Goal: Information Seeking & Learning: Learn about a topic

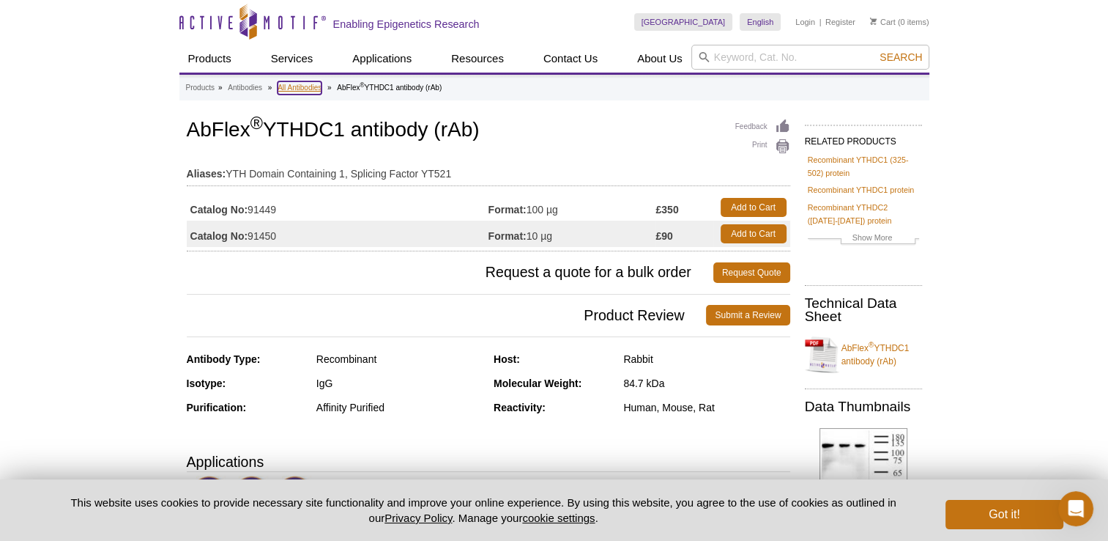
click at [311, 86] on link "All Antibodies" at bounding box center [300, 87] width 44 height 13
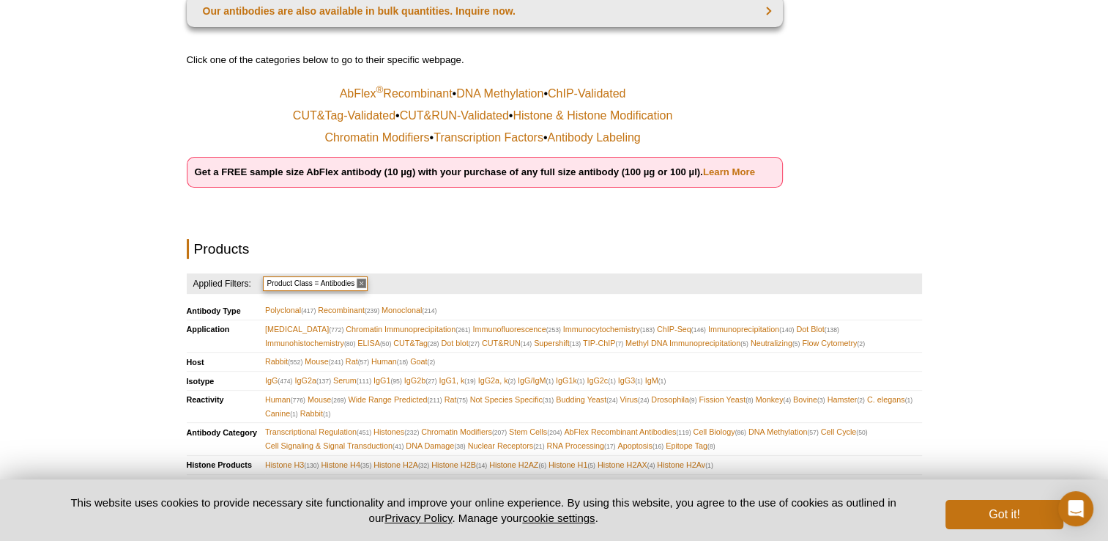
scroll to position [293, 0]
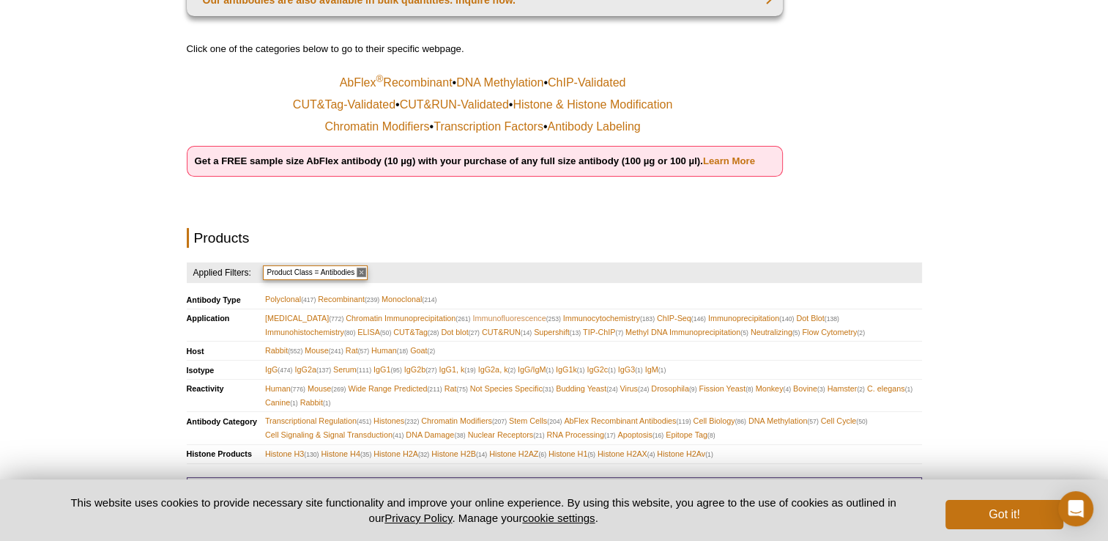
click at [487, 312] on span "Immunofluorescence (253)" at bounding box center [517, 318] width 88 height 14
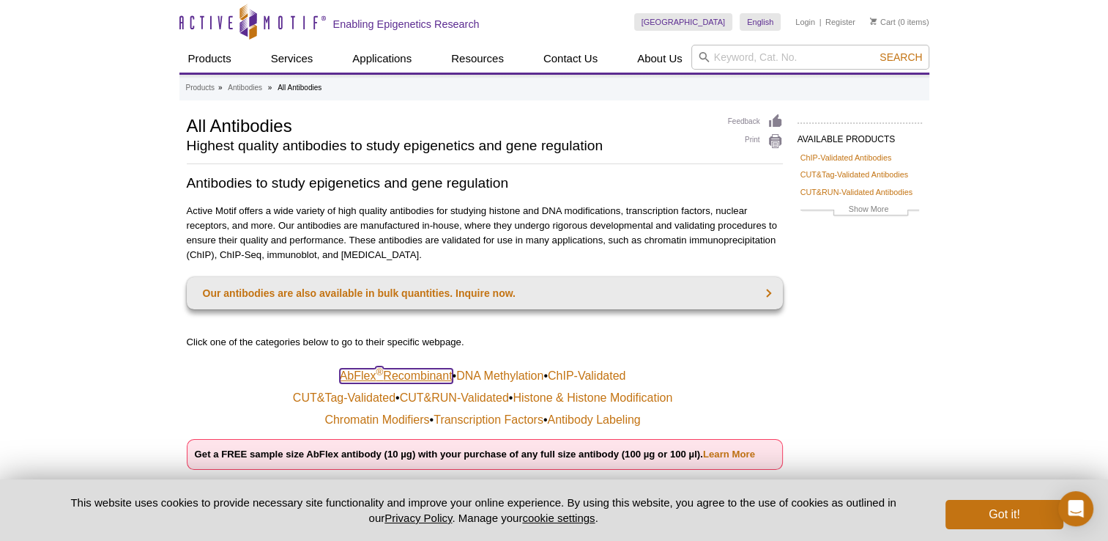
click at [380, 378] on link "AbFlex ® Recombinant" at bounding box center [396, 375] width 113 height 15
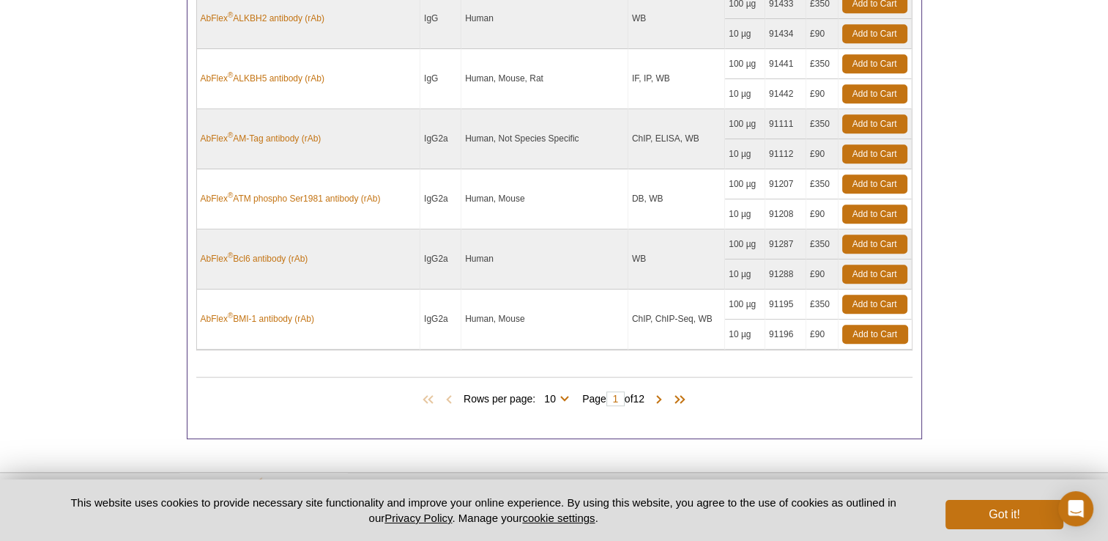
scroll to position [952, 0]
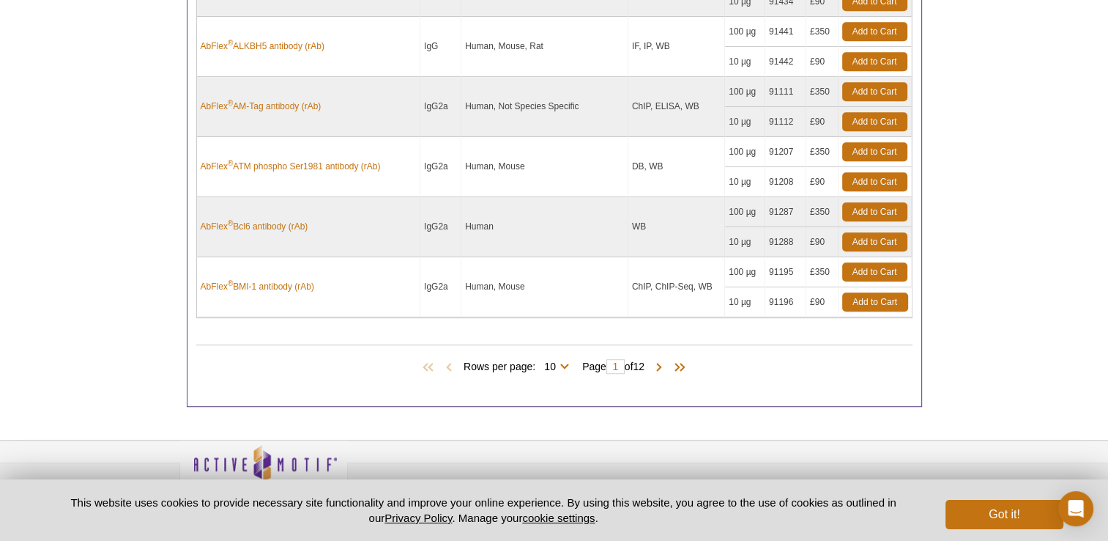
click at [562, 362] on span "Rows per page: 10 25 50 100 All 10" at bounding box center [519, 365] width 111 height 15
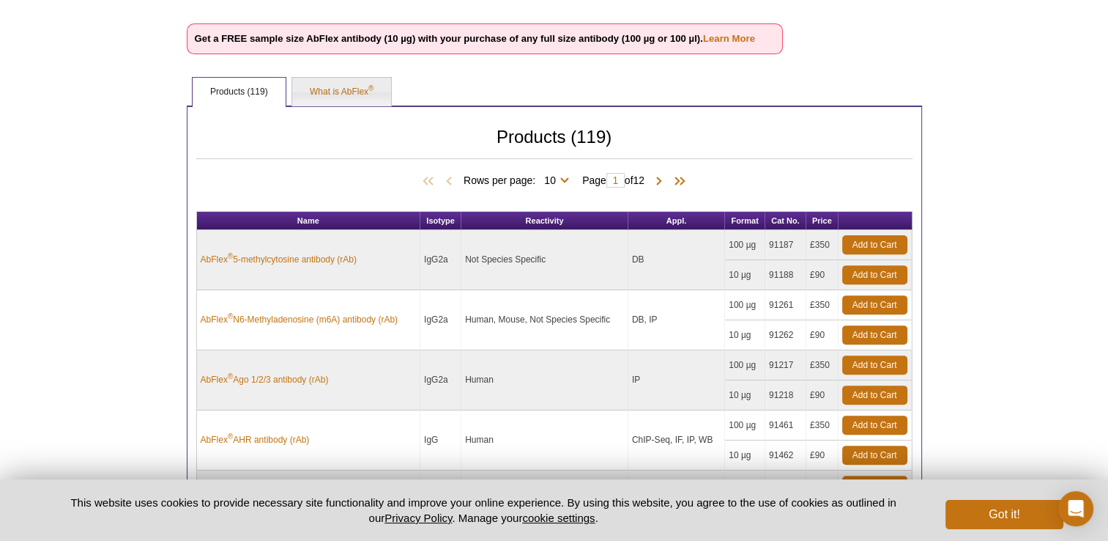
scroll to position [440, 0]
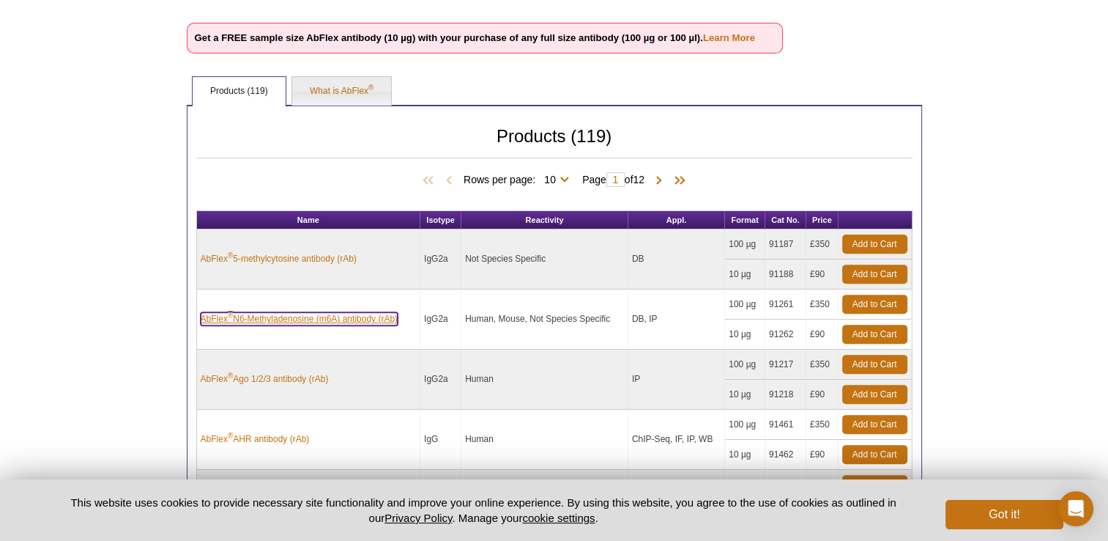
click at [364, 316] on link "AbFlex ® N6-Methyladenosine (m6A) antibody (rAb)" at bounding box center [300, 318] width 198 height 13
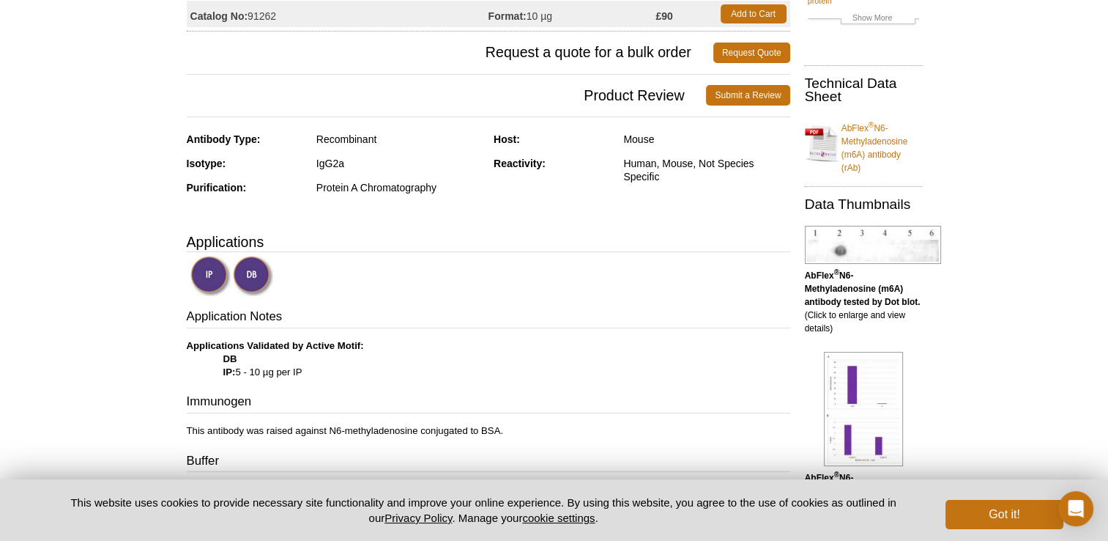
scroll to position [73, 0]
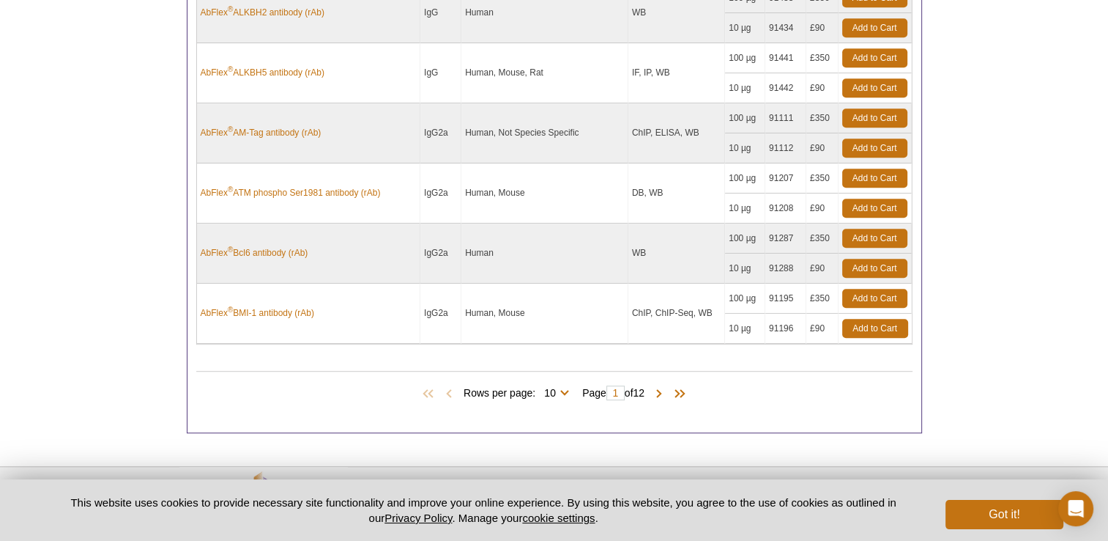
scroll to position [952, 0]
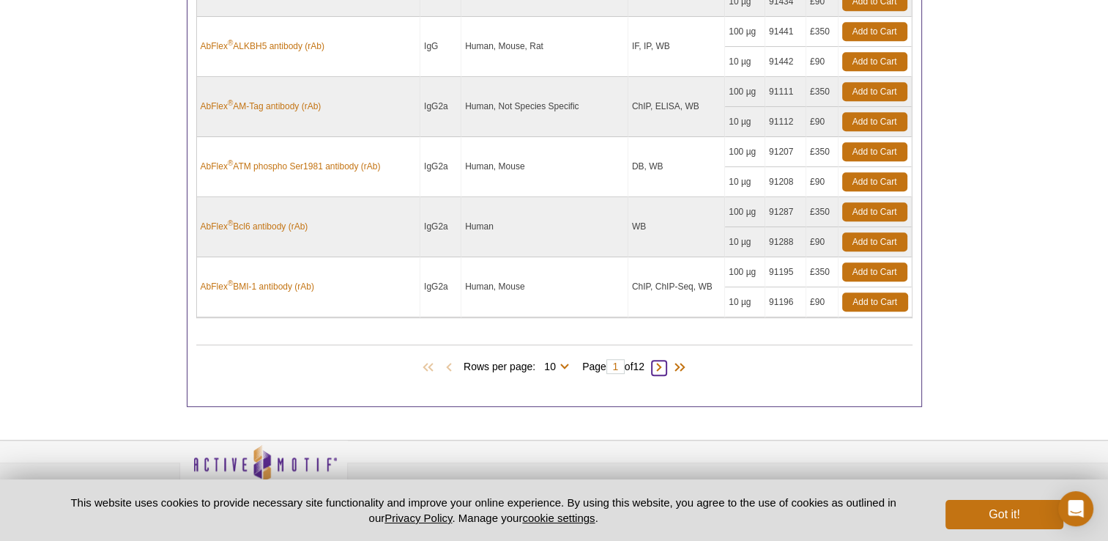
click at [664, 360] on span at bounding box center [659, 367] width 15 height 15
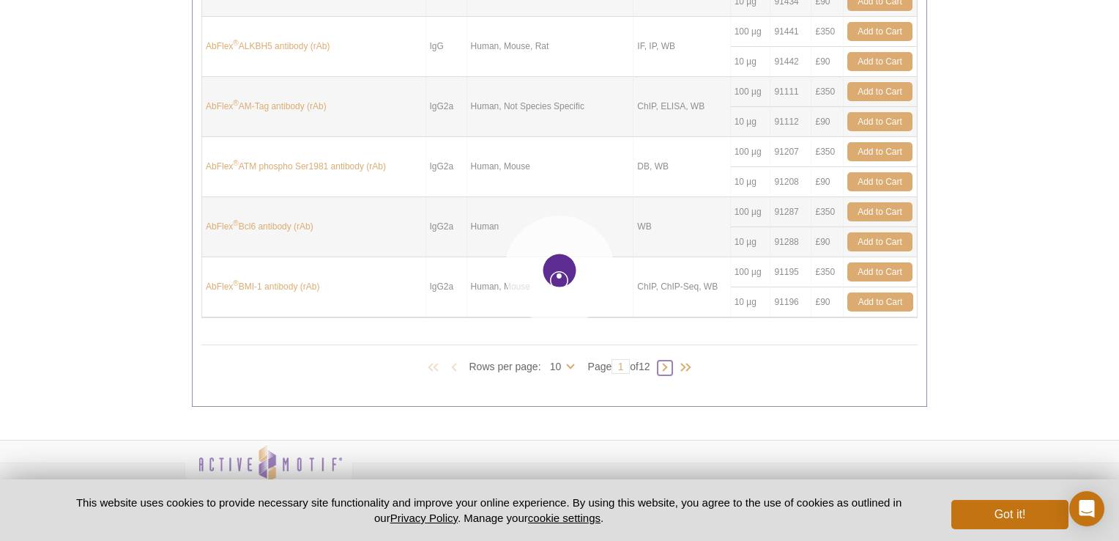
type input "2"
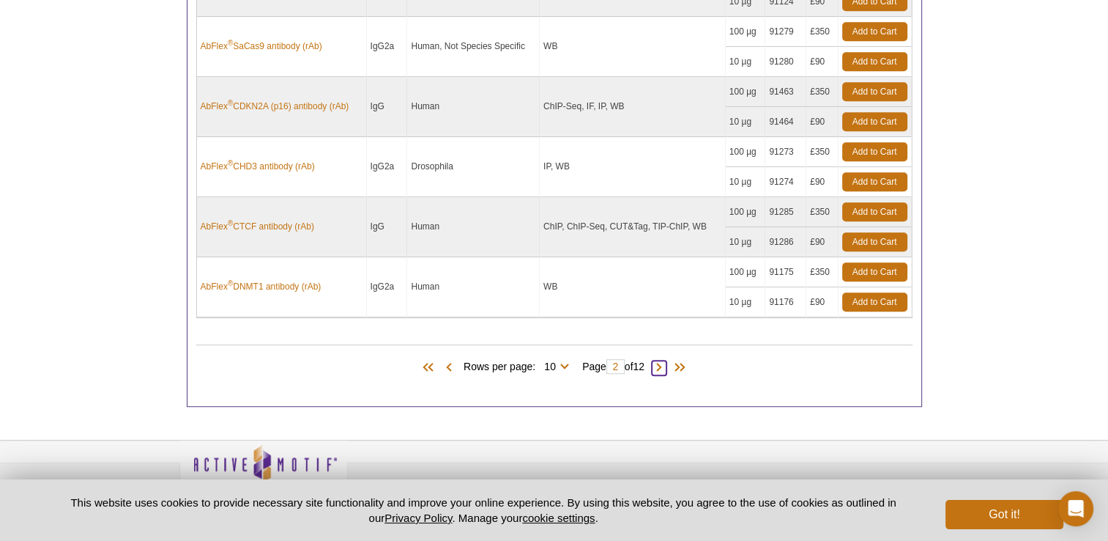
click at [667, 366] on span at bounding box center [659, 367] width 15 height 15
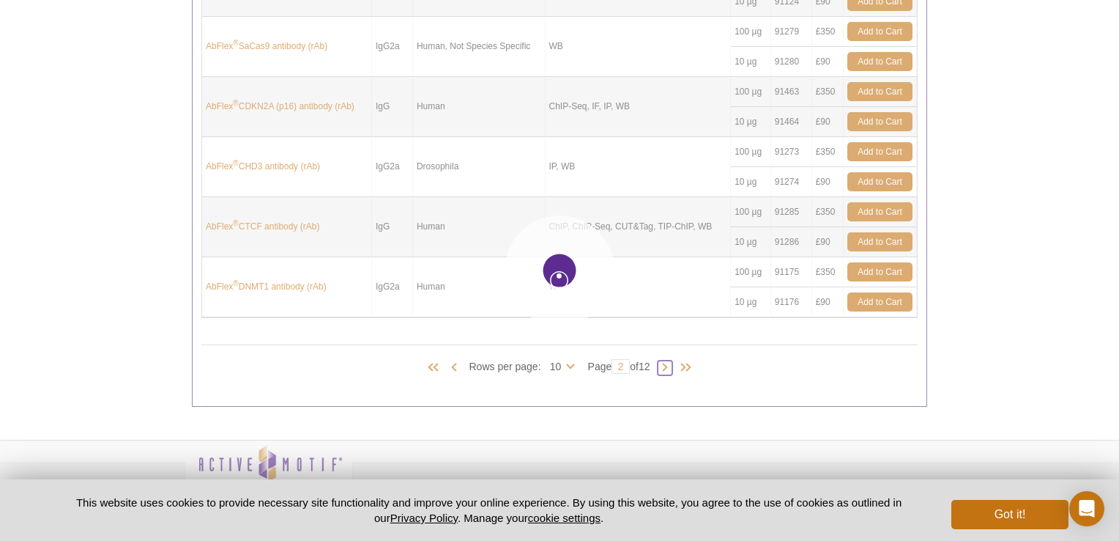
type input "3"
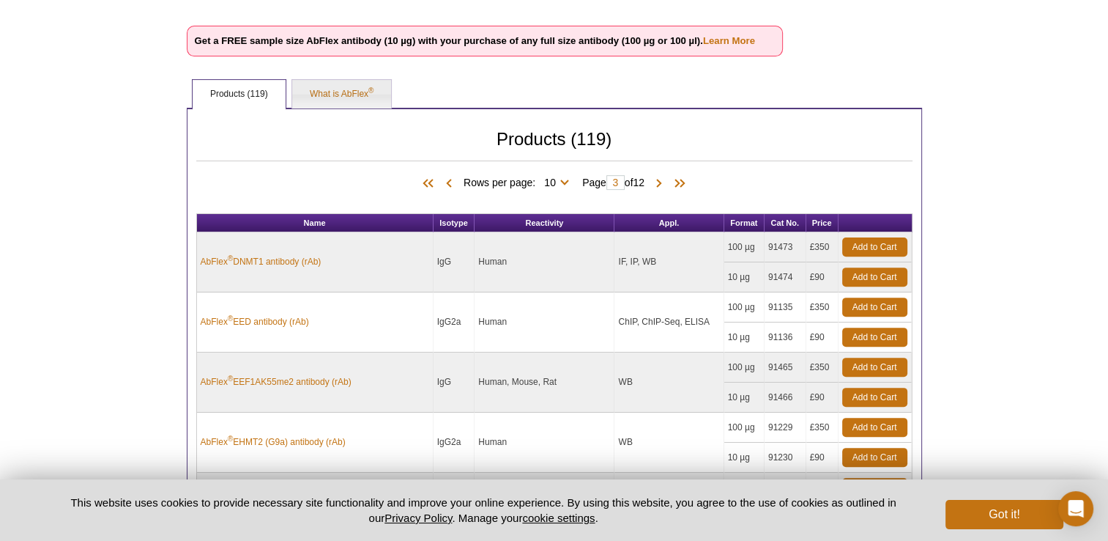
scroll to position [440, 0]
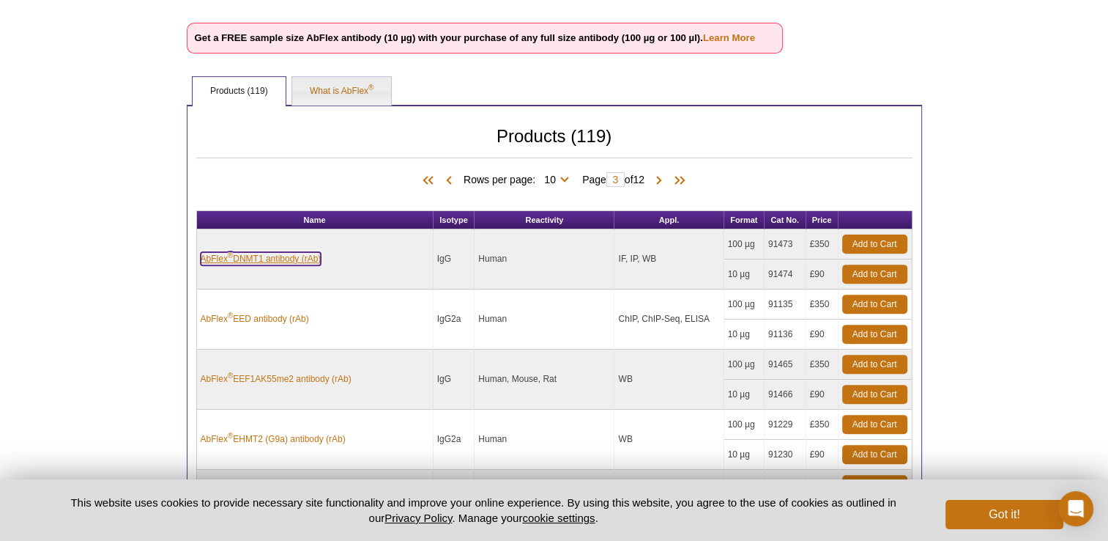
click at [290, 258] on link "AbFlex ® DNMT1 antibody (rAb)" at bounding box center [261, 258] width 121 height 13
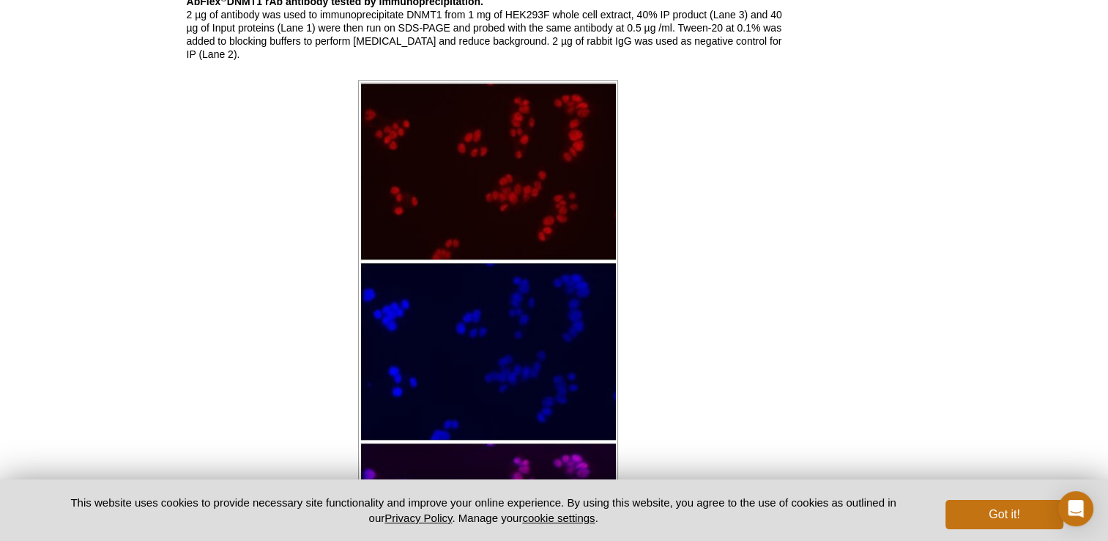
scroll to position [1004, 0]
